Goal: Task Accomplishment & Management: Manage account settings

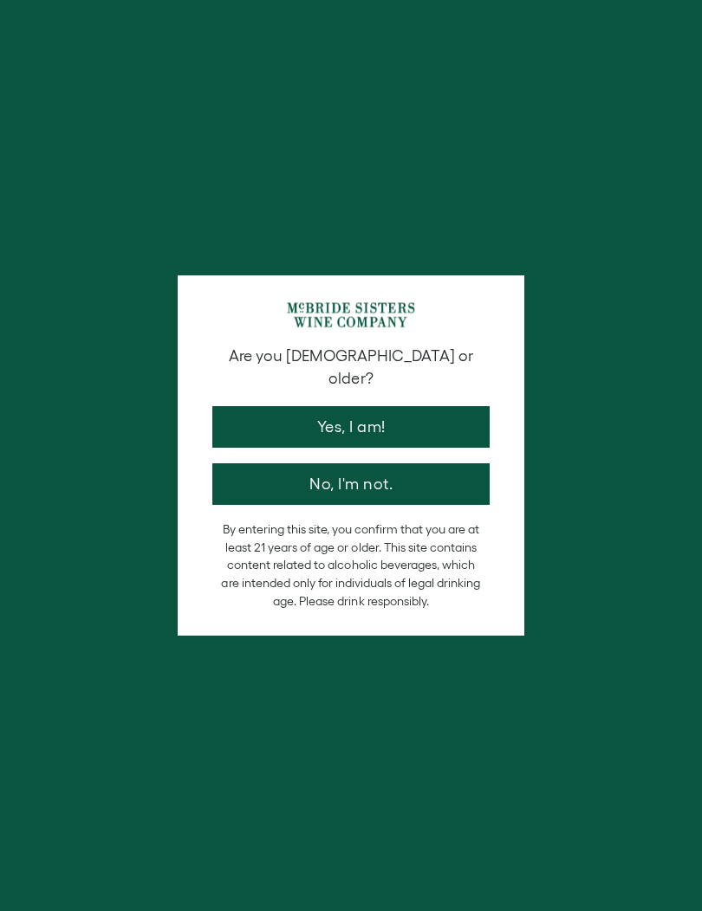
click at [409, 406] on button "Yes, I am!" at bounding box center [350, 427] width 277 height 42
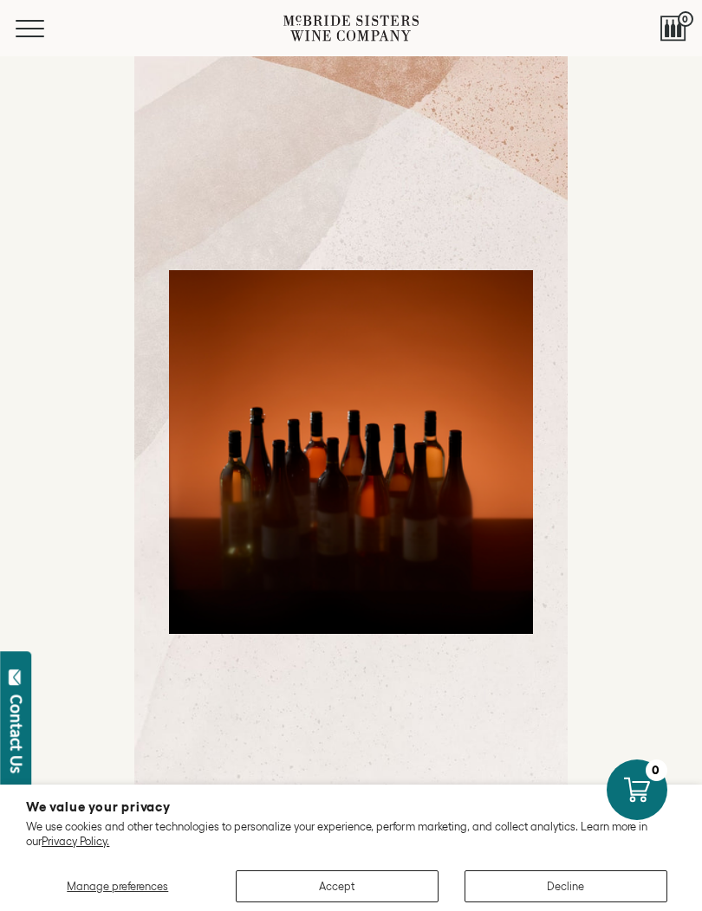
click at [588, 892] on button "Decline" at bounding box center [565, 886] width 203 height 32
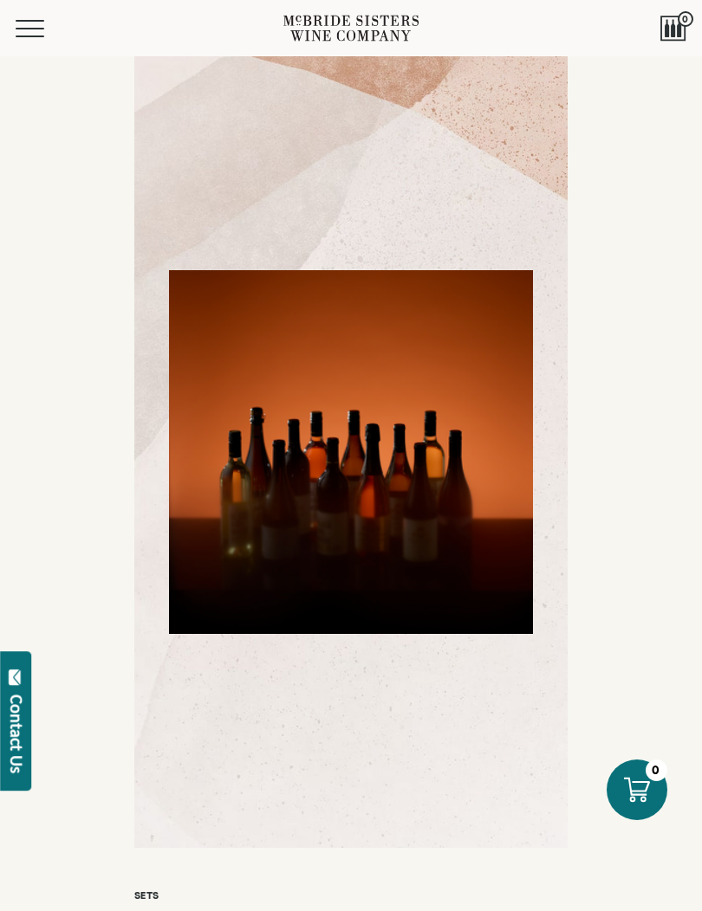
click at [29, 36] on span "Mobile Menu Trigger" at bounding box center [30, 37] width 29 height 2
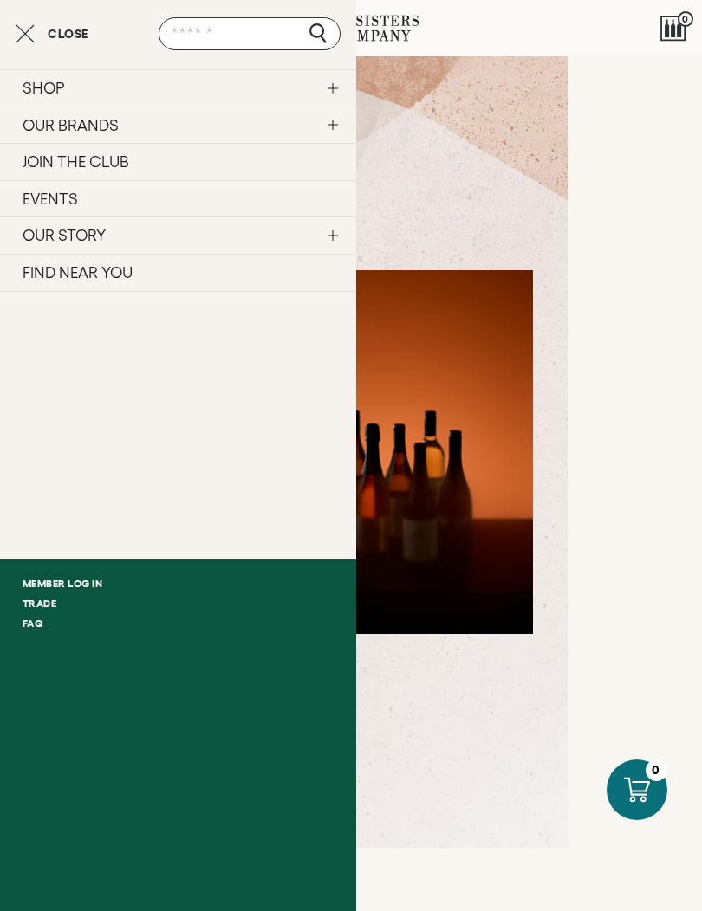
click at [37, 95] on link "SHOP" at bounding box center [178, 87] width 356 height 37
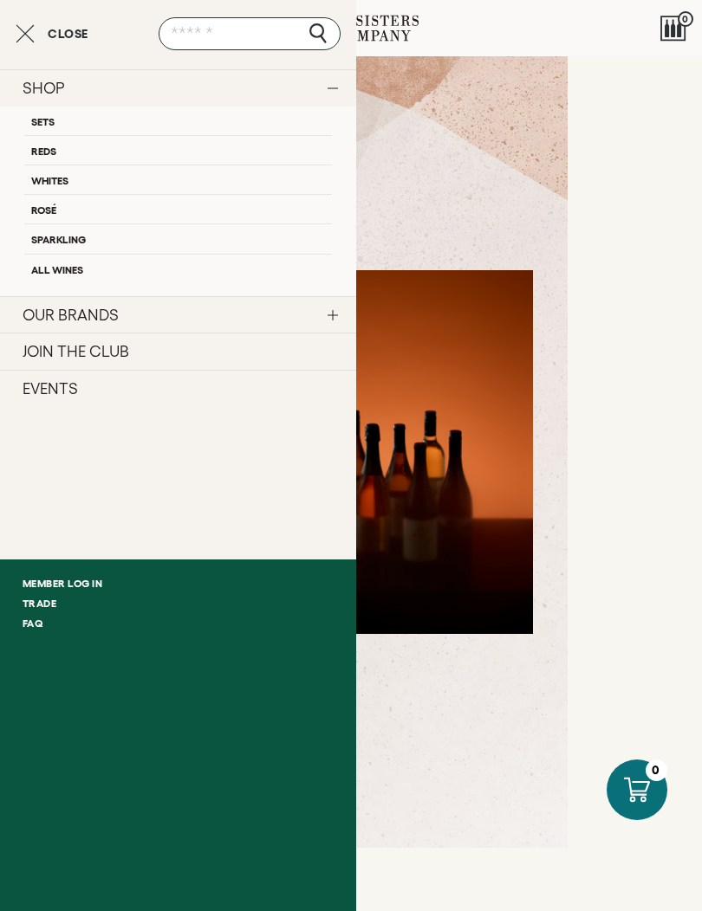
click at [47, 179] on link "Whites" at bounding box center [177, 179] width 307 height 29
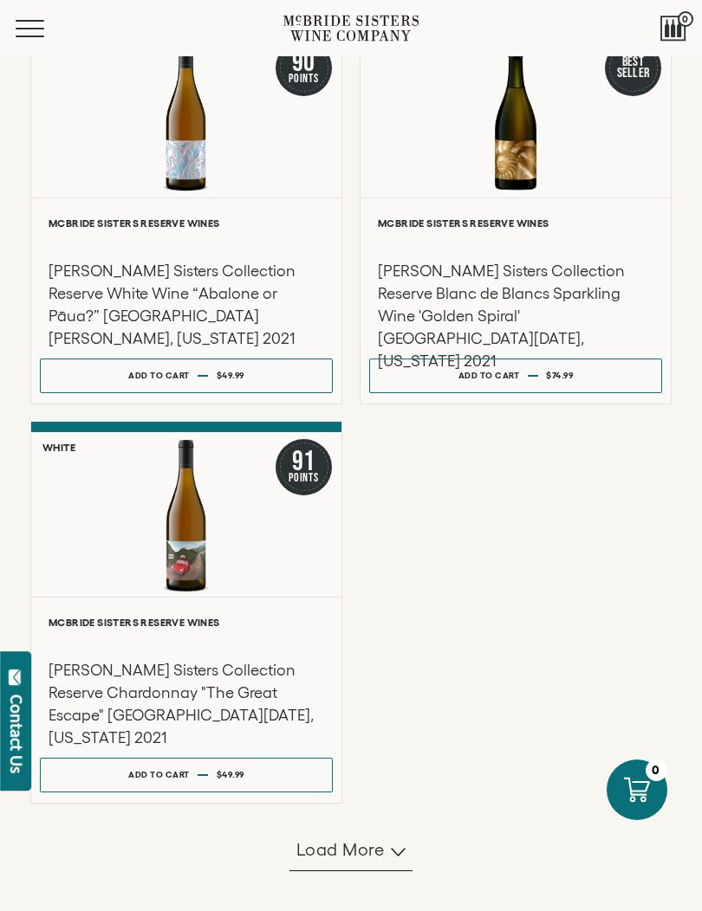
scroll to position [1214, 0]
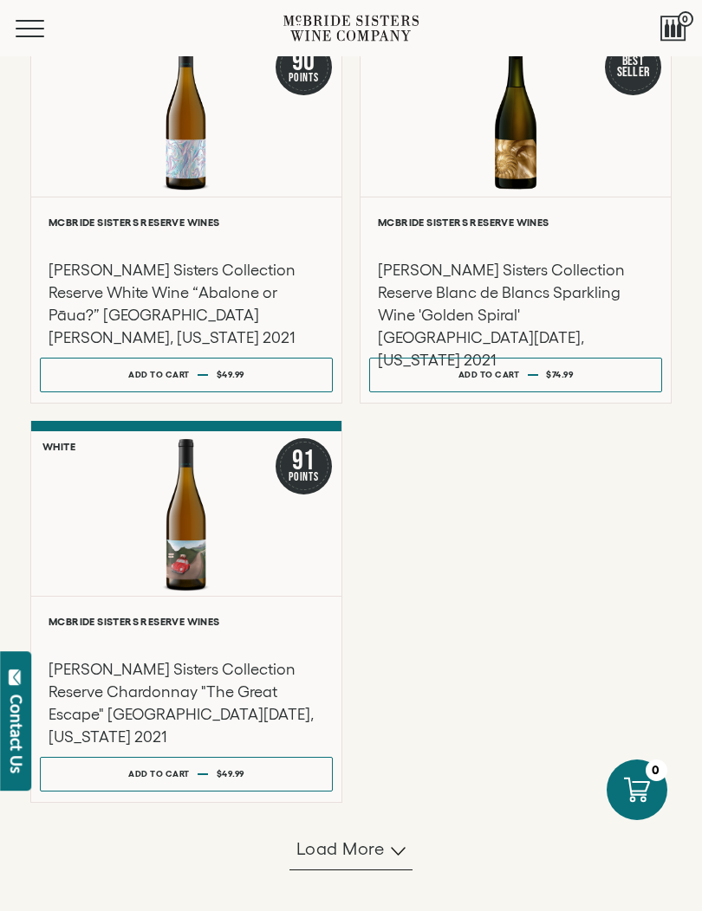
click at [373, 861] on span "Load more" at bounding box center [340, 849] width 88 height 24
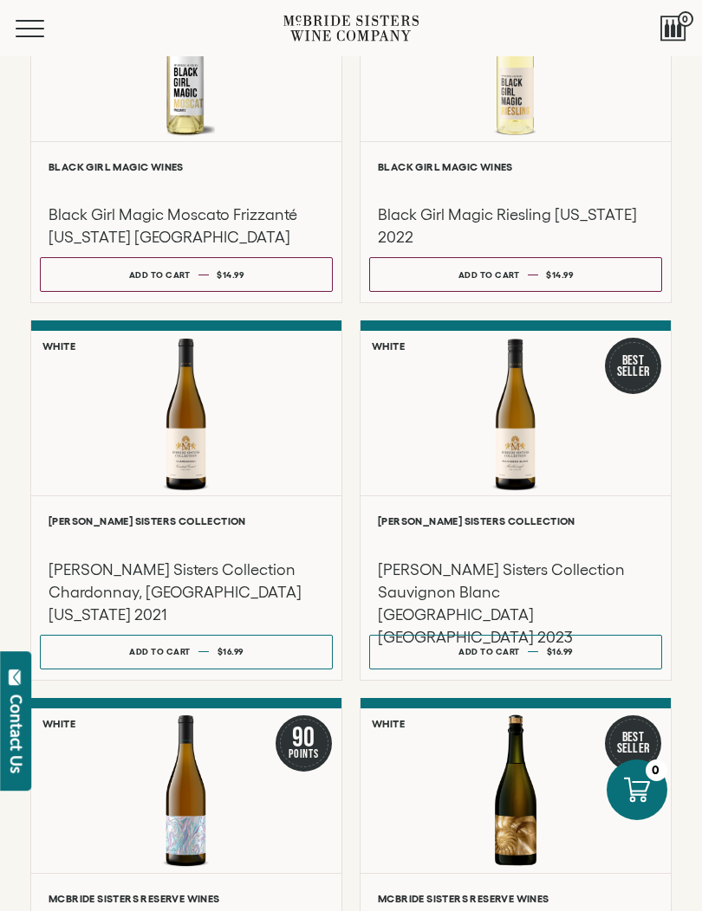
scroll to position [536, 0]
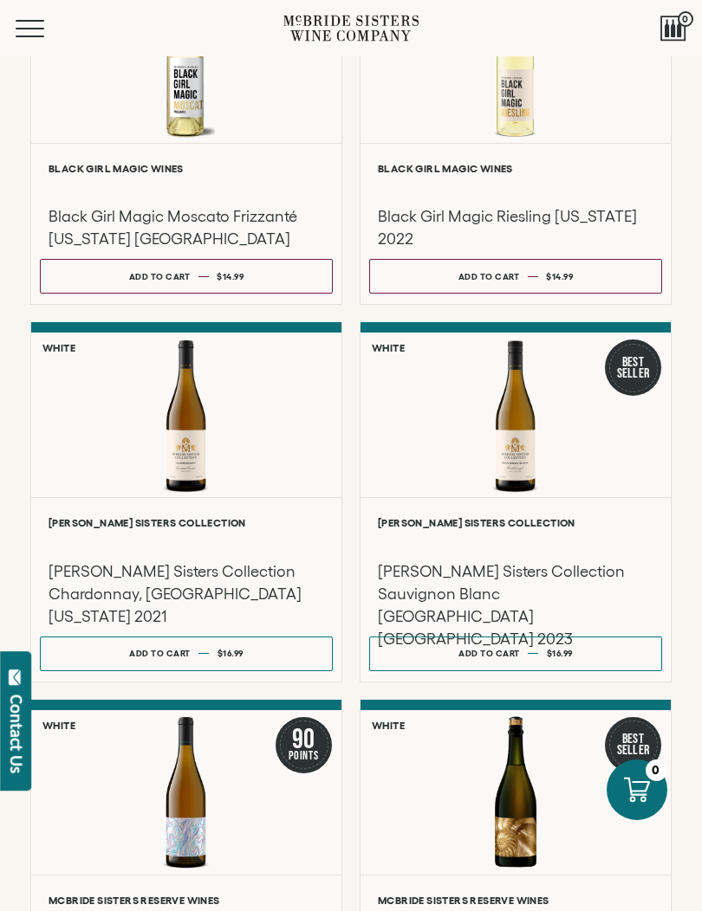
click at [56, 628] on h3 "McBride Sisters Collection Chardonnay, Central Coast California 2021" at bounding box center [186, 594] width 275 height 68
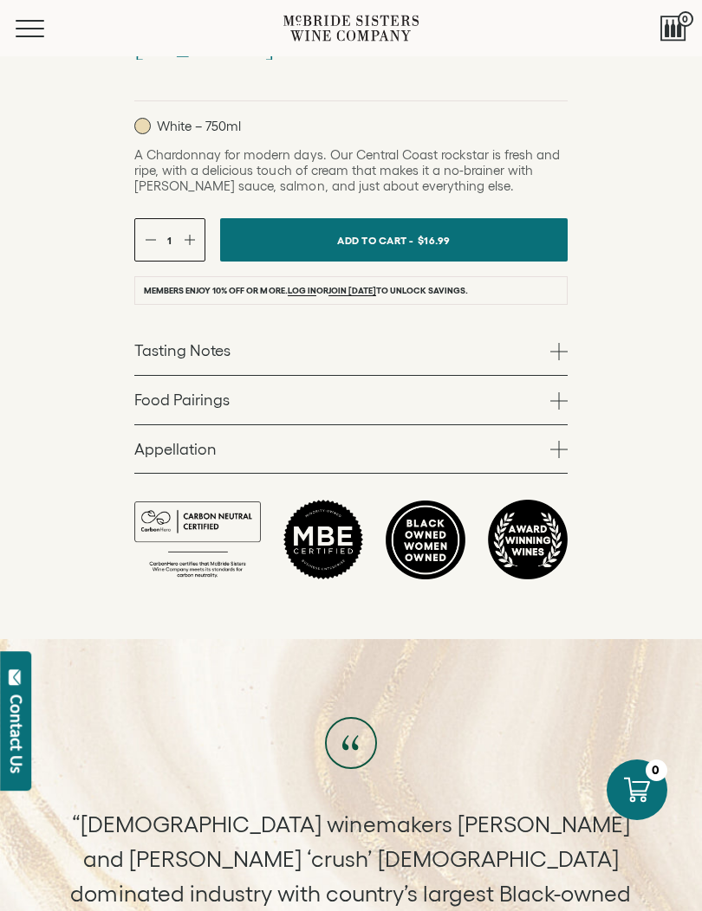
scroll to position [941, 0]
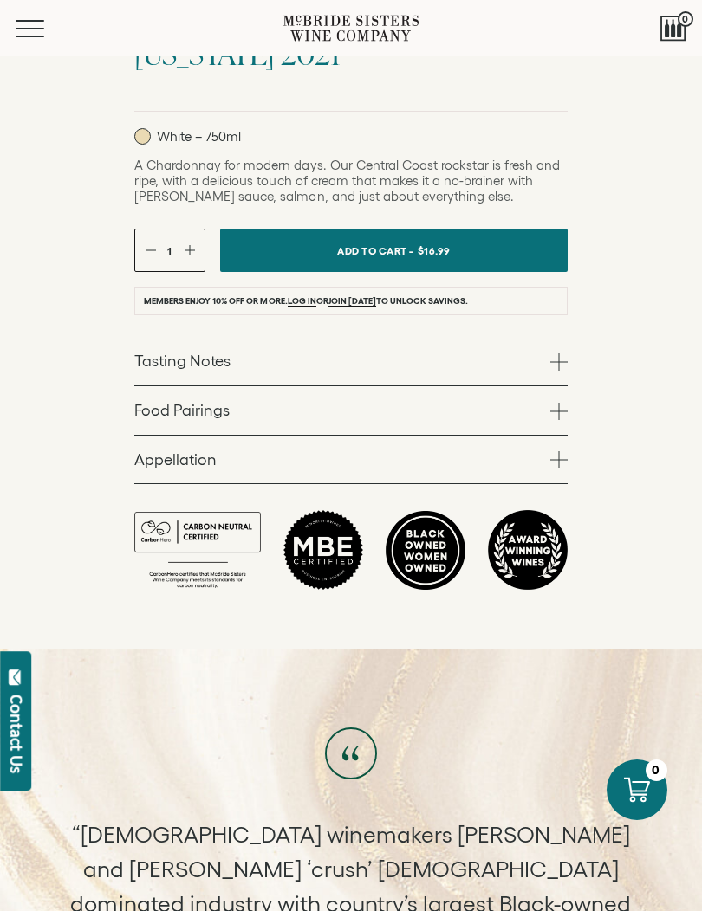
click at [566, 469] on span at bounding box center [558, 459] width 17 height 17
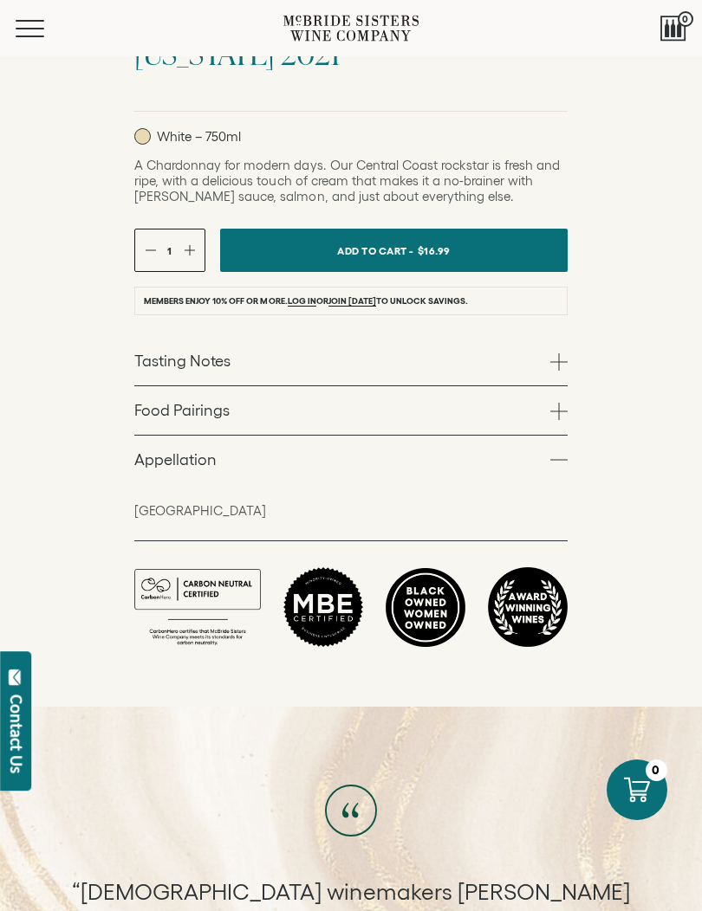
click at [566, 435] on link "Food Pairings" at bounding box center [350, 410] width 433 height 49
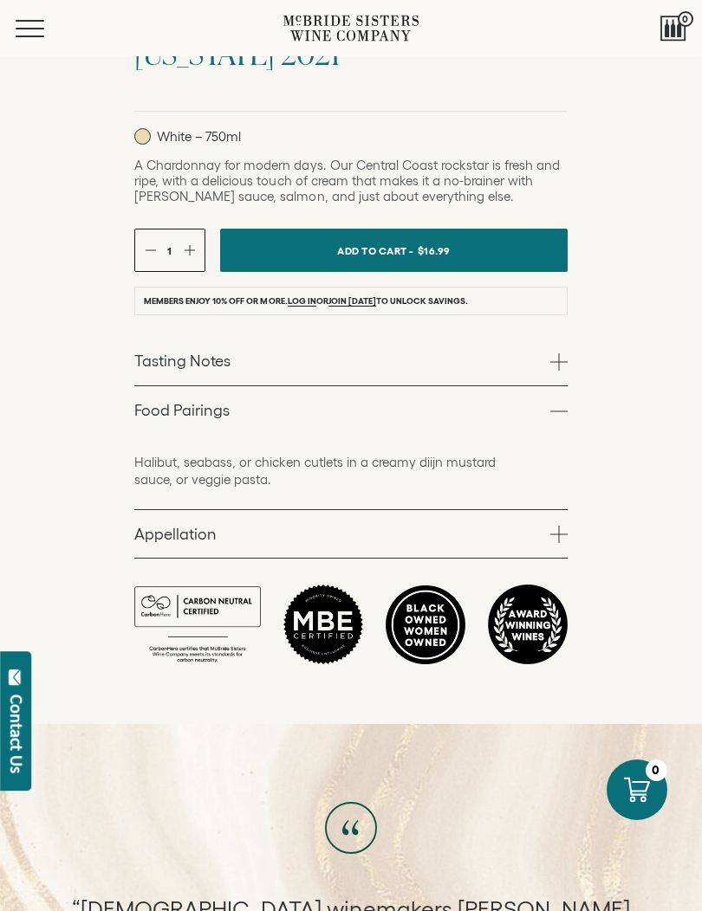
click at [583, 425] on div "McBride Sisters Collection McBride Sisters Collection Chardonnay, Central Coast…" at bounding box center [351, 285] width 702 height 758
click at [566, 371] on span at bounding box center [558, 361] width 17 height 17
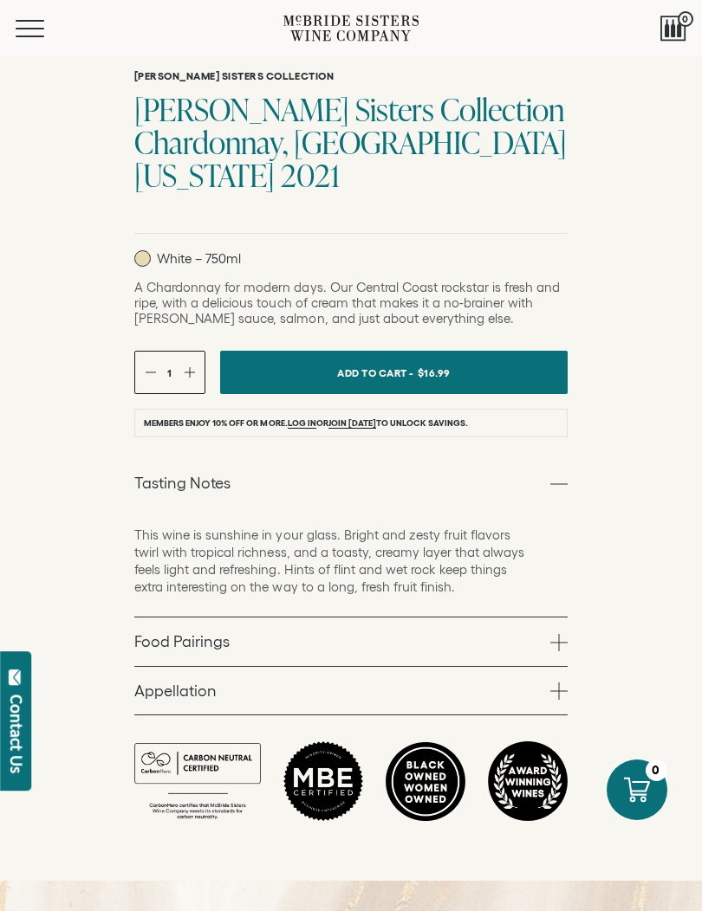
scroll to position [816, 0]
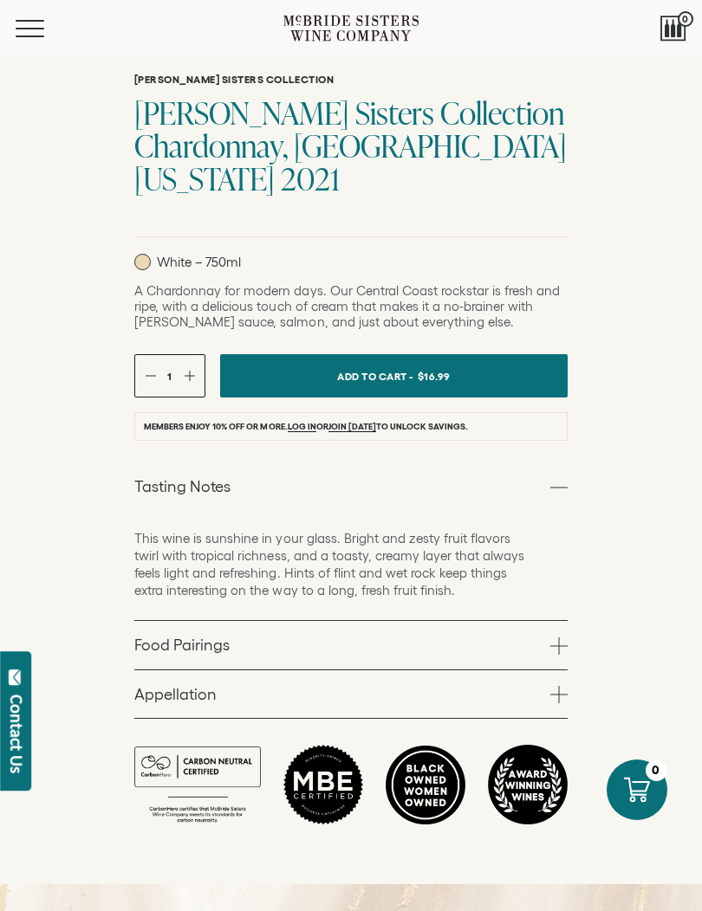
click at [191, 382] on button "button" at bounding box center [189, 376] width 11 height 11
click at [133, 440] on div "McBride Sisters Collection McBride Sisters Collection Chardonnay, Central Coast…" at bounding box center [351, 428] width 702 height 793
click at [149, 398] on div "2" at bounding box center [169, 375] width 71 height 43
click at [294, 441] on li "Members enjoy 10% off or more. Log in or join today to unlock savings." at bounding box center [350, 426] width 433 height 29
click at [314, 441] on li "Members enjoy 10% off or more. Log in or join today to unlock savings." at bounding box center [350, 426] width 433 height 29
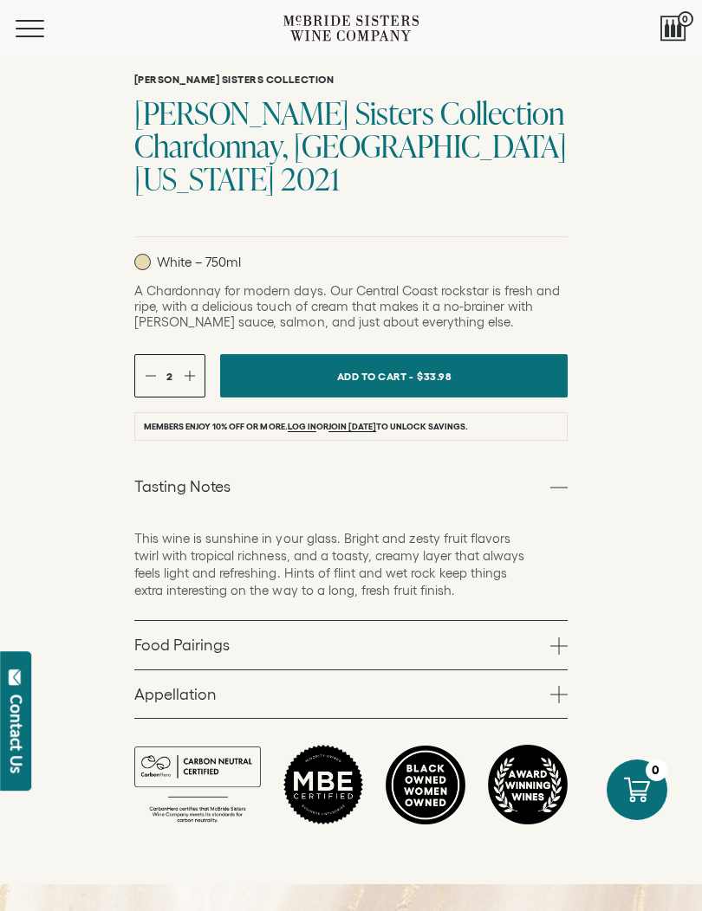
click at [312, 432] on link "Log in" at bounding box center [302, 427] width 29 height 10
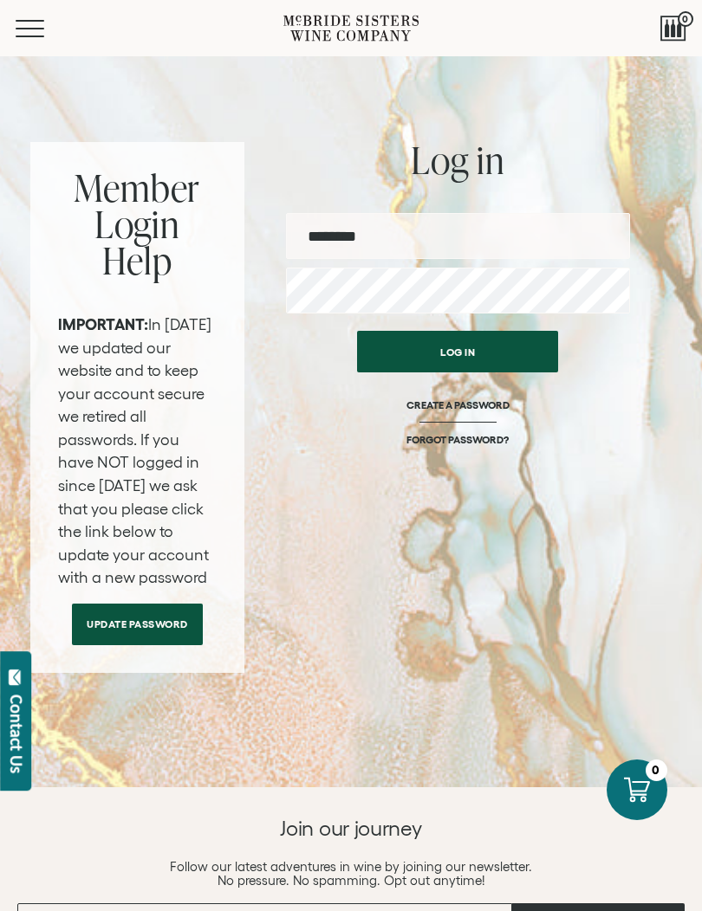
click at [537, 243] on input "email" at bounding box center [458, 236] width 344 height 46
type input "**********"
click at [535, 360] on button "Log in" at bounding box center [457, 352] width 201 height 42
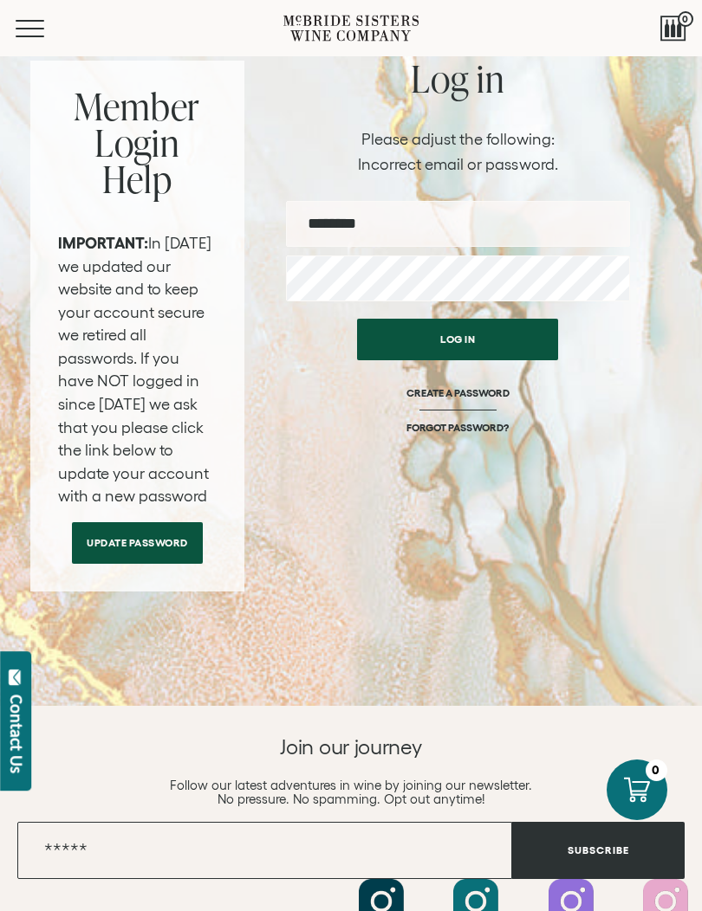
scroll to position [119, 0]
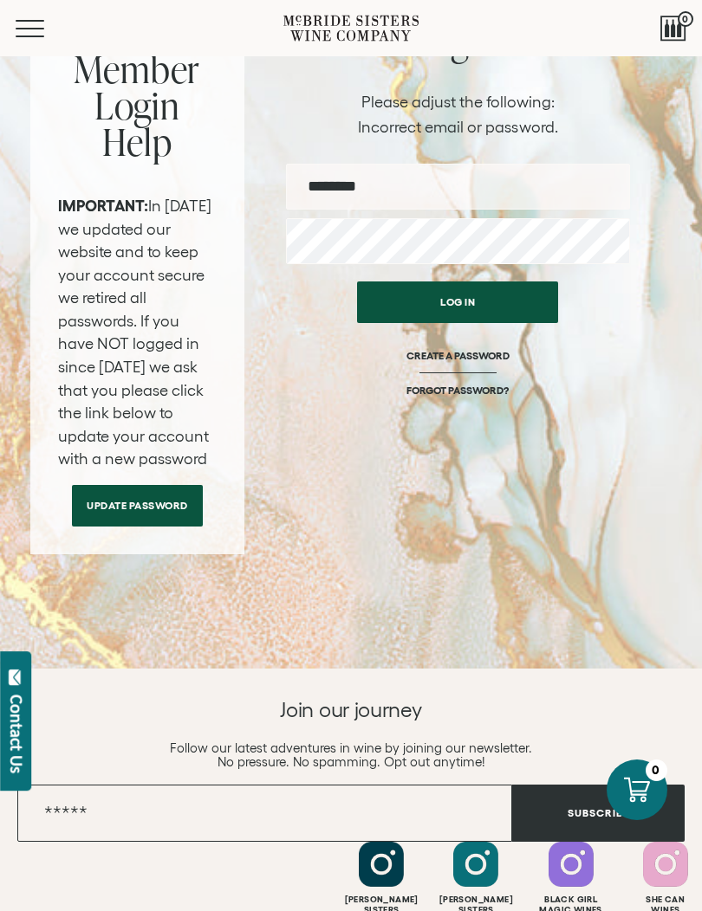
click at [113, 527] on link "Update Password" at bounding box center [137, 506] width 131 height 42
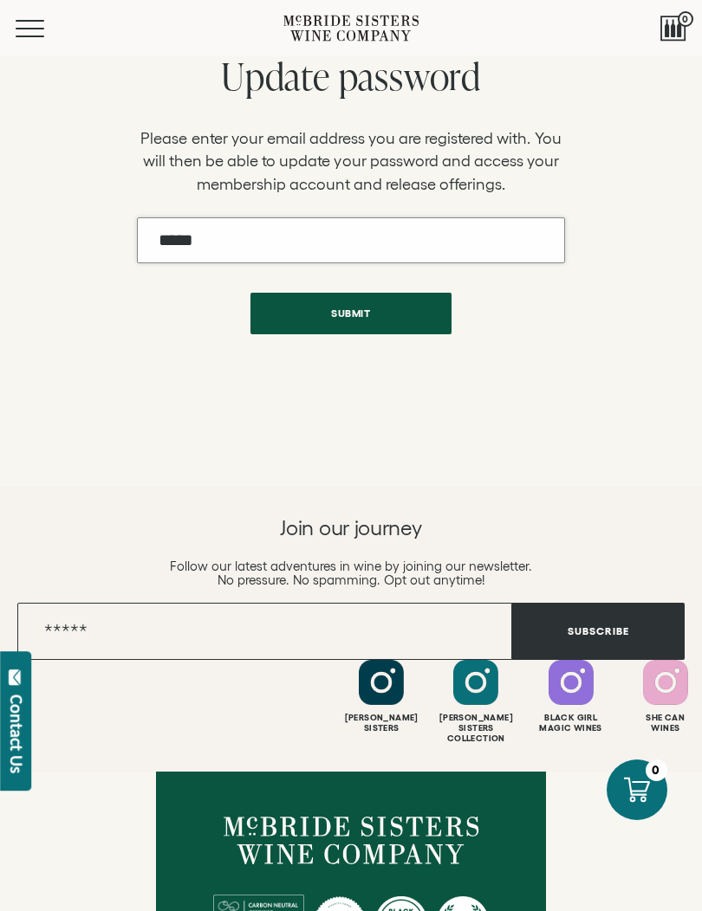
click at [401, 246] on input "Email" at bounding box center [350, 240] width 427 height 46
type input "**********"
click at [430, 320] on button "Submit" at bounding box center [350, 314] width 201 height 42
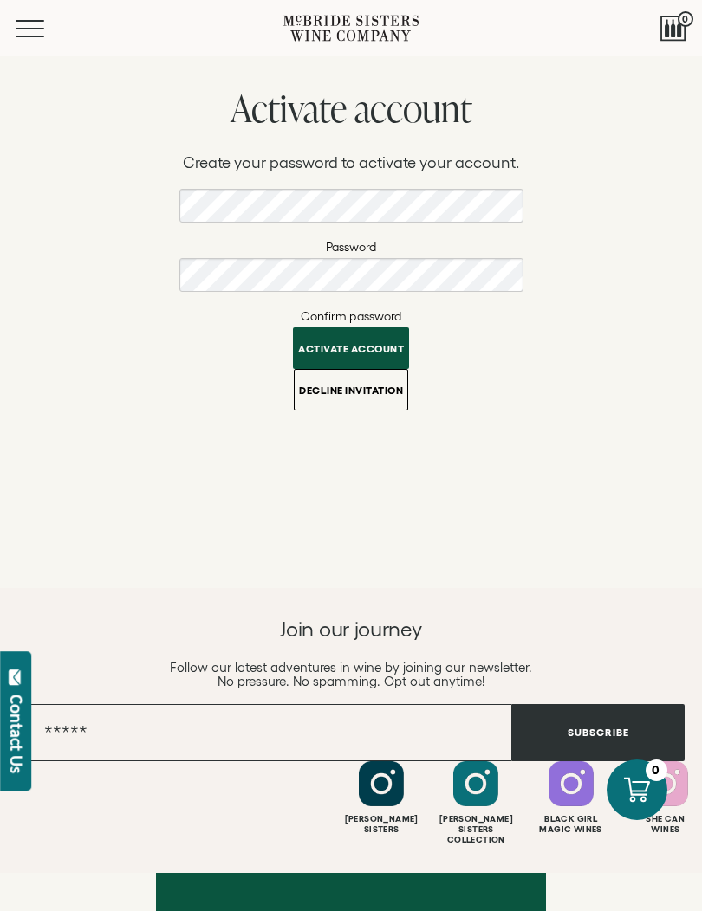
click at [391, 356] on button "Activate account" at bounding box center [351, 348] width 116 height 42
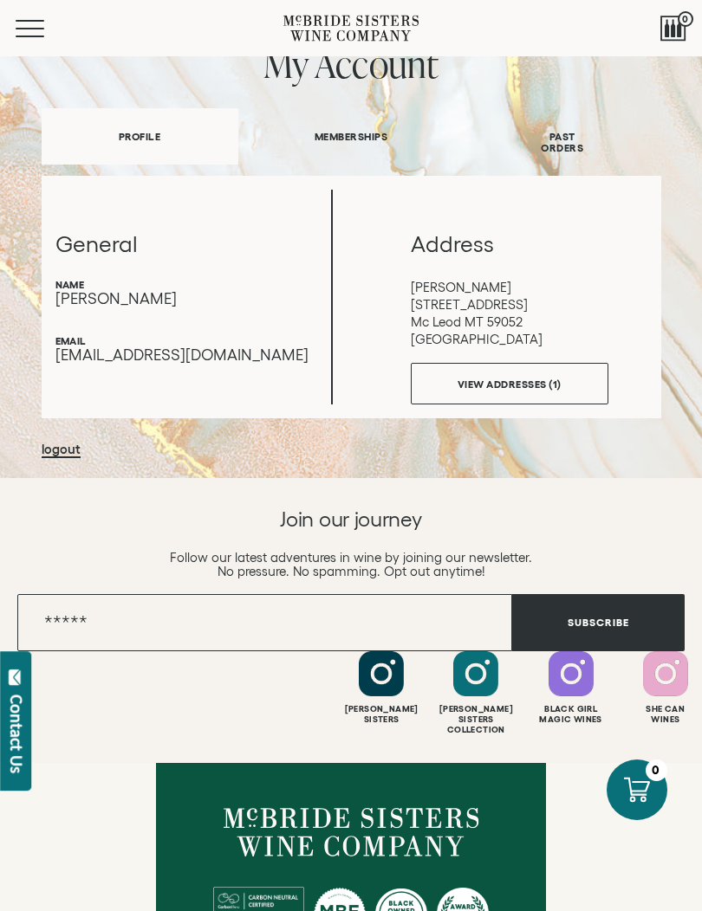
click at [569, 149] on link "PAST ORDERS" at bounding box center [561, 142] width 197 height 71
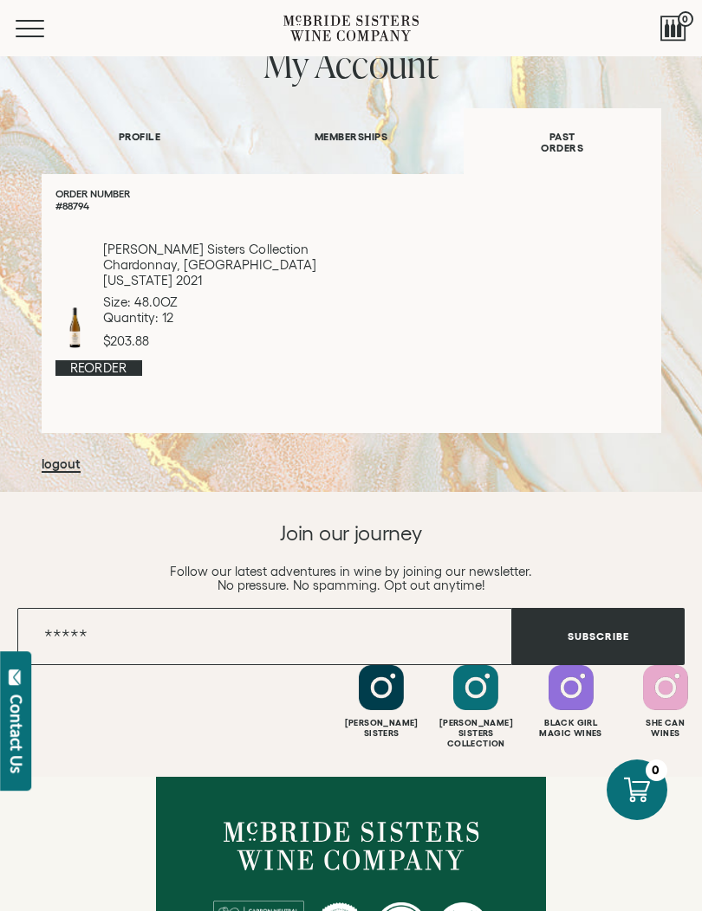
click at [49, 471] on link "logout" at bounding box center [61, 464] width 39 height 16
